Goal: Information Seeking & Learning: Learn about a topic

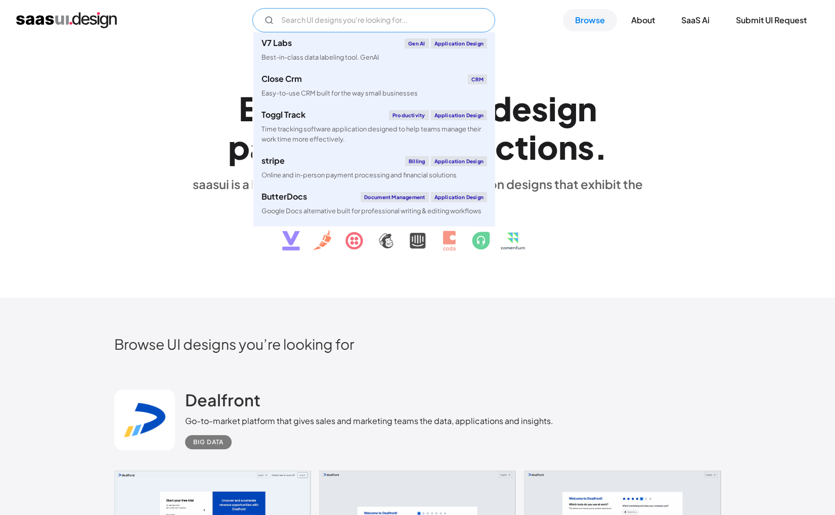
click at [332, 21] on input "Email Form" at bounding box center [373, 20] width 243 height 24
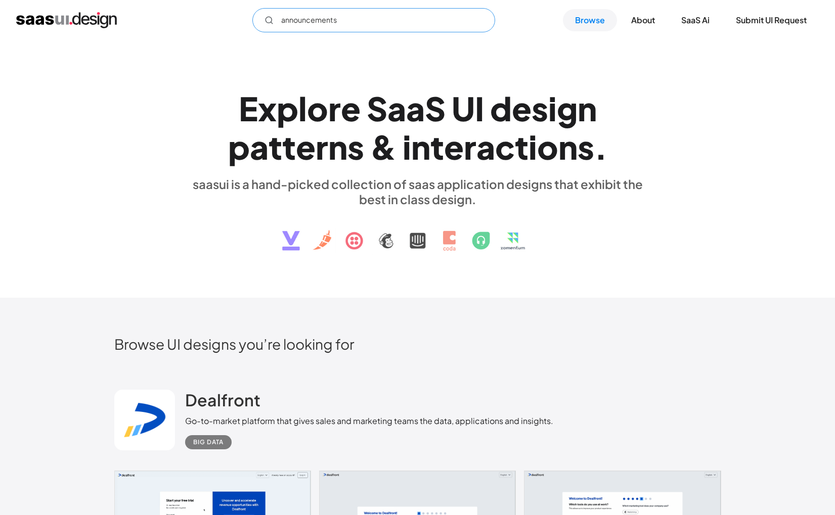
click at [310, 21] on input "announcements" at bounding box center [373, 20] width 243 height 24
type input "in-product messaging"
click at [344, 19] on input "in-product messaging" at bounding box center [373, 20] width 243 height 24
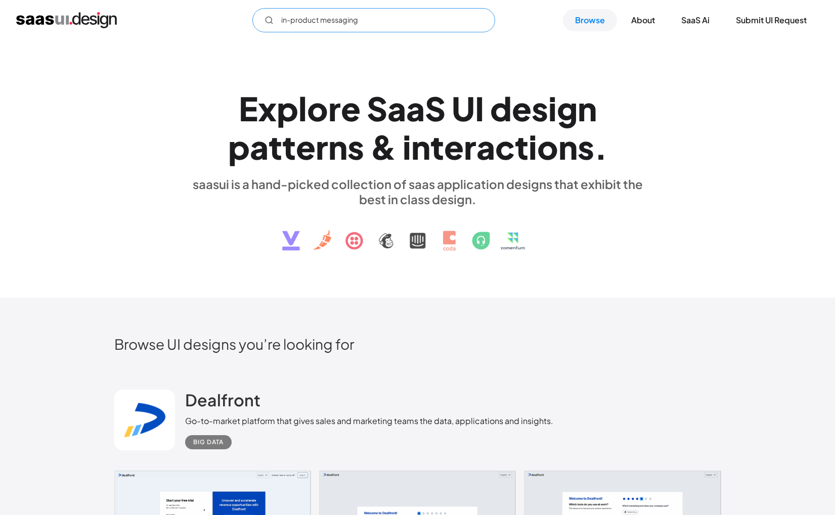
click at [344, 19] on input "in-product messaging" at bounding box center [373, 20] width 243 height 24
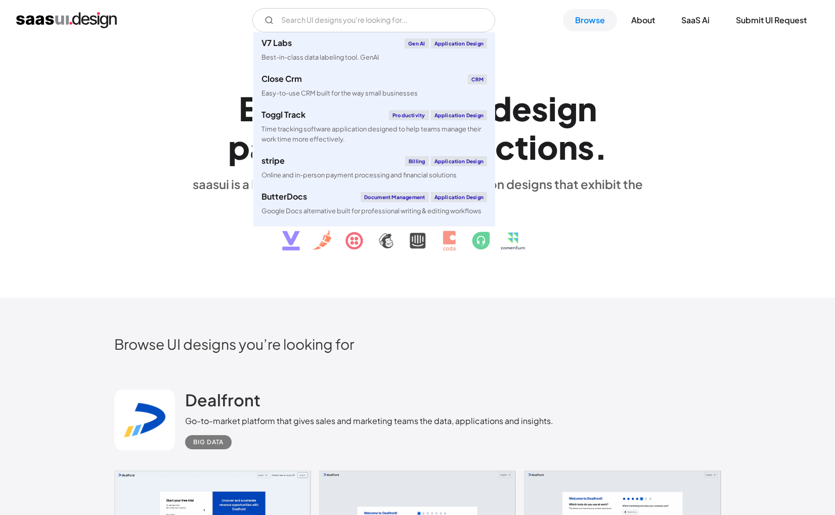
click at [130, 218] on div "E x p l o r e S a a S U I d e s i g n p a t t e r n s & i n t e r a c t i o n s…" at bounding box center [417, 169] width 607 height 181
